Goal: Book appointment/travel/reservation

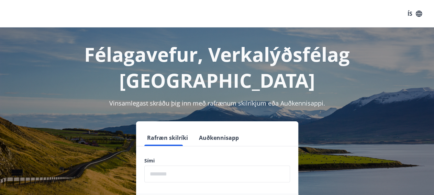
click at [179, 166] on input "phone" at bounding box center [217, 174] width 146 height 17
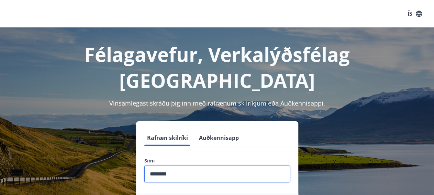
type input "********"
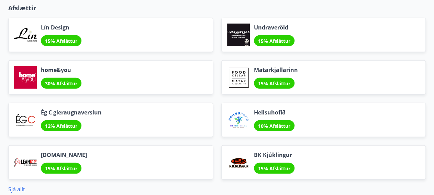
scroll to position [734, 0]
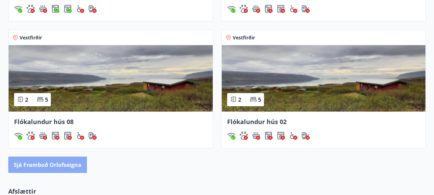
click at [31, 164] on button "Sjá framboð orlofseigna" at bounding box center [47, 165] width 79 height 16
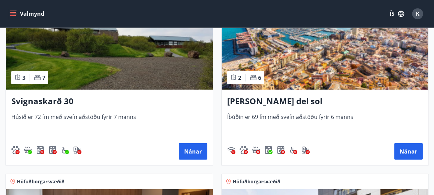
scroll to position [780, 0]
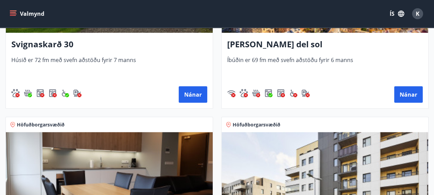
click at [266, 46] on h3 "[PERSON_NAME] del sol" at bounding box center [325, 44] width 196 height 12
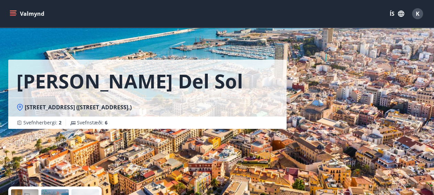
scroll to position [156, 0]
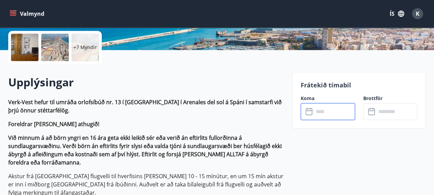
click at [336, 112] on input "text" at bounding box center [334, 111] width 41 height 17
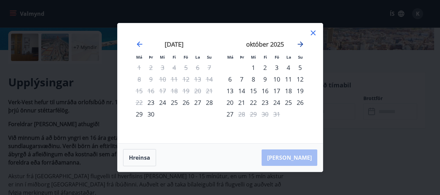
click at [300, 45] on icon "Move forward to switch to the next month." at bounding box center [300, 44] width 8 height 8
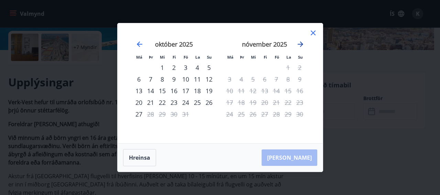
click at [300, 45] on icon "Move forward to switch to the next month." at bounding box center [300, 44] width 8 height 8
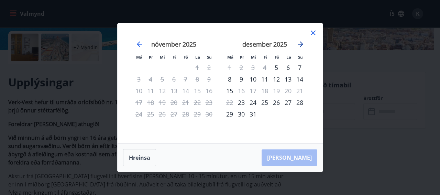
click at [300, 45] on icon "Move forward to switch to the next month." at bounding box center [300, 44] width 8 height 8
click at [302, 46] on icon "Move forward to switch to the next month." at bounding box center [300, 44] width 8 height 8
click at [301, 44] on icon "Move forward to switch to the next month." at bounding box center [300, 44] width 8 height 8
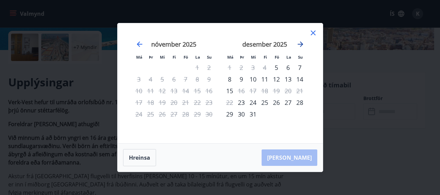
click at [298, 45] on icon "Move forward to switch to the next month." at bounding box center [299, 44] width 5 height 5
click at [139, 44] on icon "Move backward to switch to the previous month." at bounding box center [139, 44] width 8 height 8
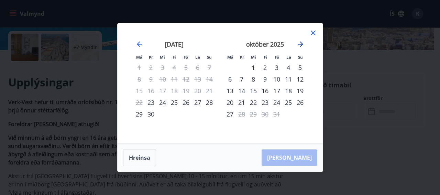
click at [300, 44] on icon "Move forward to switch to the next month." at bounding box center [300, 44] width 8 height 8
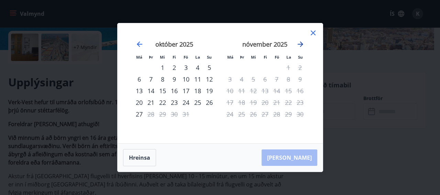
click at [300, 44] on icon "Move forward to switch to the next month." at bounding box center [300, 44] width 8 height 8
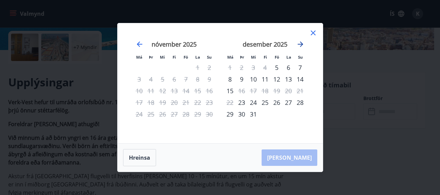
click at [300, 44] on icon "Move forward to switch to the next month." at bounding box center [300, 44] width 8 height 8
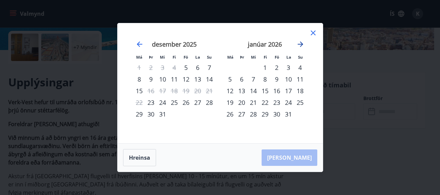
click at [300, 44] on icon "Move forward to switch to the next month." at bounding box center [300, 44] width 8 height 8
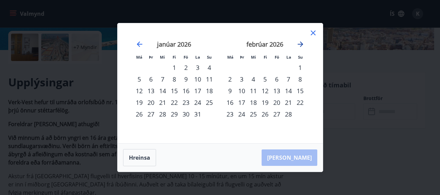
click at [300, 44] on icon "Move forward to switch to the next month." at bounding box center [300, 44] width 8 height 8
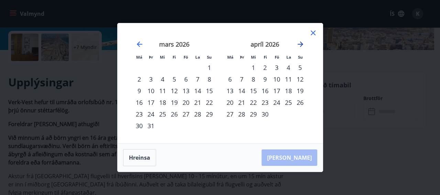
click at [300, 44] on icon "Move forward to switch to the next month." at bounding box center [300, 44] width 8 height 8
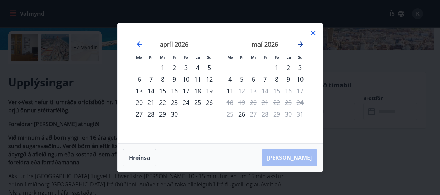
click at [300, 44] on icon "Move forward to switch to the next month." at bounding box center [300, 44] width 8 height 8
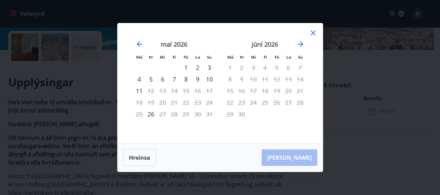
click at [310, 34] on icon at bounding box center [313, 33] width 8 height 8
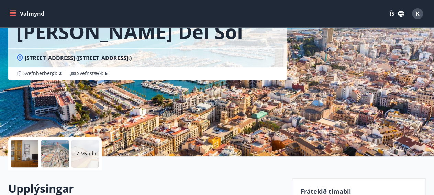
scroll to position [0, 0]
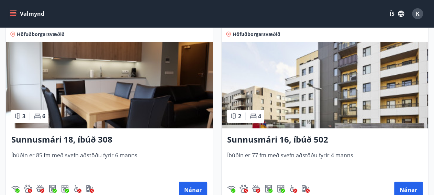
scroll to position [156, 0]
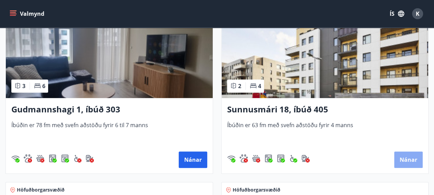
click at [408, 163] on button "Nánar" at bounding box center [408, 160] width 29 height 16
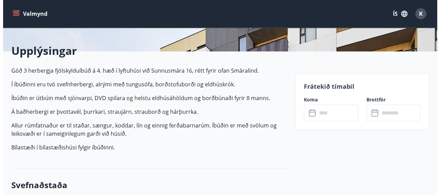
scroll to position [156, 0]
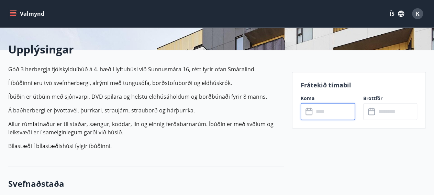
click at [320, 116] on input "text" at bounding box center [334, 111] width 41 height 17
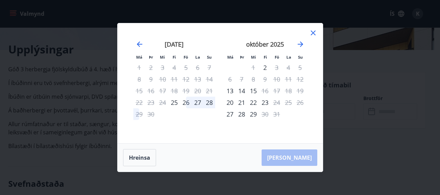
click at [318, 35] on div "Má Þr Mi Fi Fö La Su Má Þr Mi Fi Fö La Su [DATE] 1 2 3 4 5 6 7 8 9 10 11 12 13 …" at bounding box center [219, 83] width 205 height 120
click at [315, 33] on icon at bounding box center [313, 33] width 8 height 8
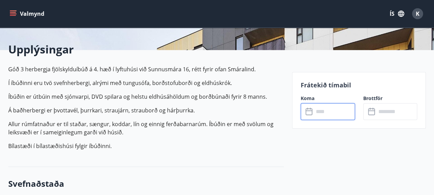
click at [417, 16] on span "K" at bounding box center [418, 14] width 4 height 8
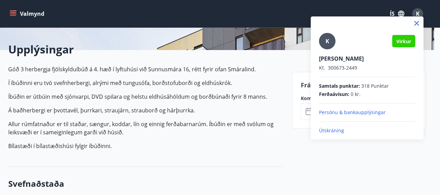
click at [323, 133] on p "Útskráning" at bounding box center [367, 130] width 96 height 7
